Goal: Task Accomplishment & Management: Manage account settings

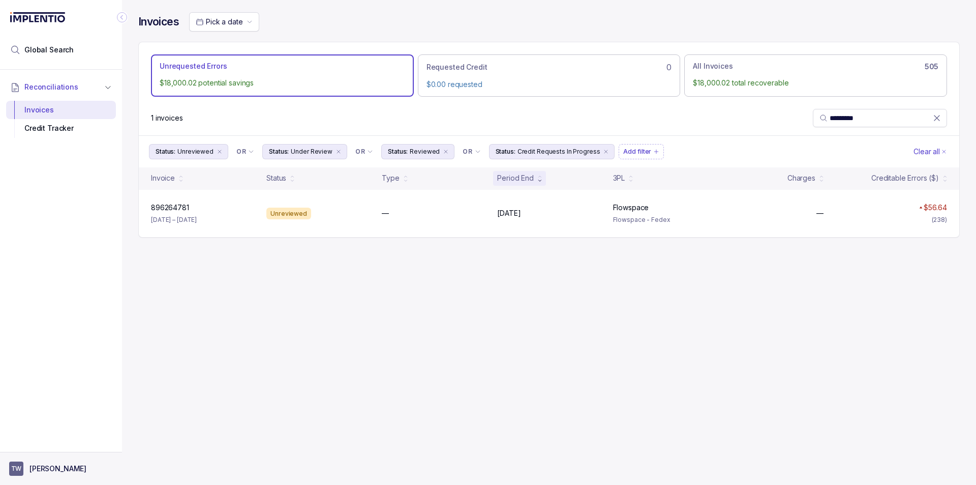
click at [51, 464] on p "[PERSON_NAME]" at bounding box center [57, 468] width 57 height 10
click at [48, 447] on p "Logout" at bounding box center [67, 446] width 84 height 10
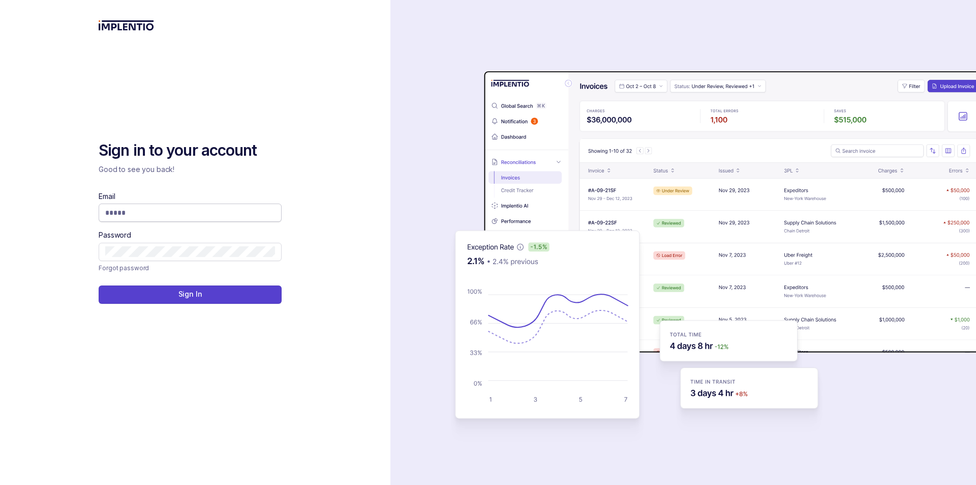
click at [207, 214] on input "Email" at bounding box center [190, 212] width 170 height 10
type input "*"
click at [191, 206] on span "*" at bounding box center [190, 212] width 183 height 18
click at [192, 202] on div "Email *" at bounding box center [190, 206] width 183 height 31
click at [198, 209] on input "*" at bounding box center [186, 212] width 162 height 10
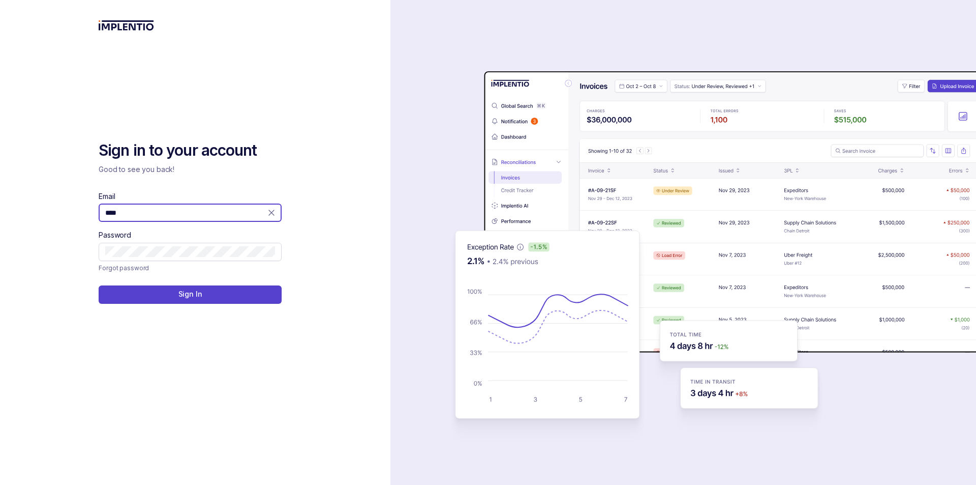
type input "**********"
